Goal: Find contact information: Find contact information

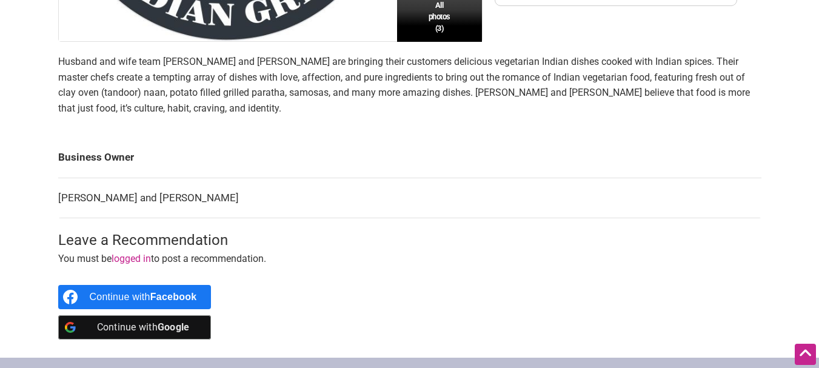
scroll to position [424, 0]
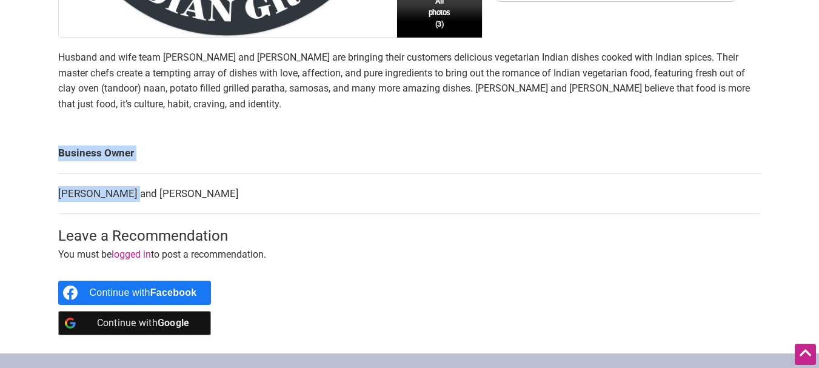
drag, startPoint x: 52, startPoint y: 190, endPoint x: 141, endPoint y: 196, distance: 89.3
click at [141, 196] on div "All photos (3) [DEMOGRAPHIC_DATA]-Owned Family-Owned Minority-Owned Woman-Owned…" at bounding box center [409, 27] width 727 height 651
click at [141, 196] on td "[PERSON_NAME] and [PERSON_NAME]" at bounding box center [409, 193] width 703 height 41
drag, startPoint x: 144, startPoint y: 196, endPoint x: 60, endPoint y: 195, distance: 83.6
click at [60, 195] on td "[PERSON_NAME] and [PERSON_NAME]" at bounding box center [409, 193] width 703 height 41
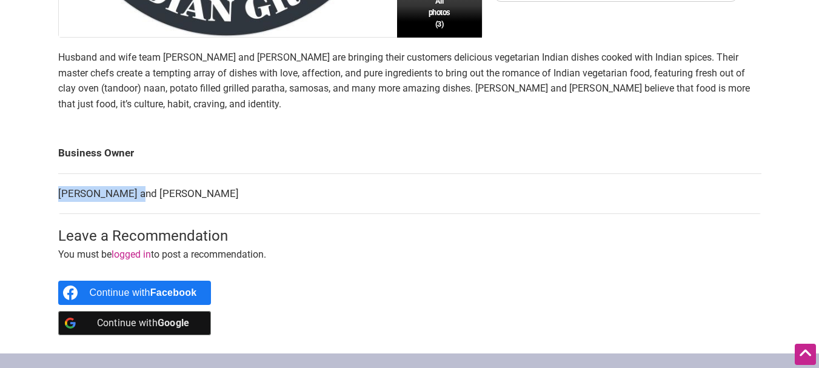
copy td "[PERSON_NAME]"
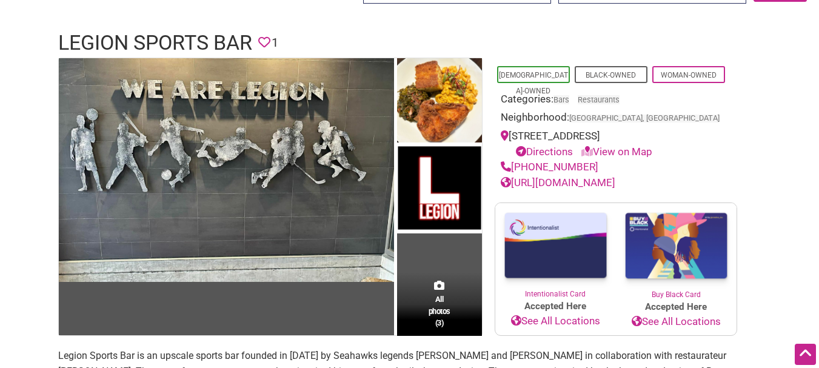
scroll to position [61, 0]
